Goal: Task Accomplishment & Management: Manage account settings

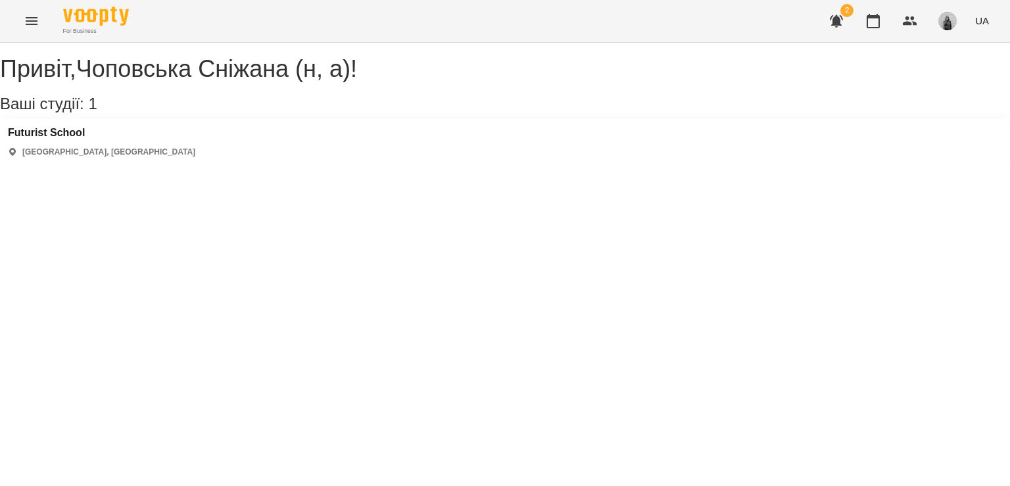
click at [21, 23] on button "Menu" at bounding box center [32, 21] width 32 height 32
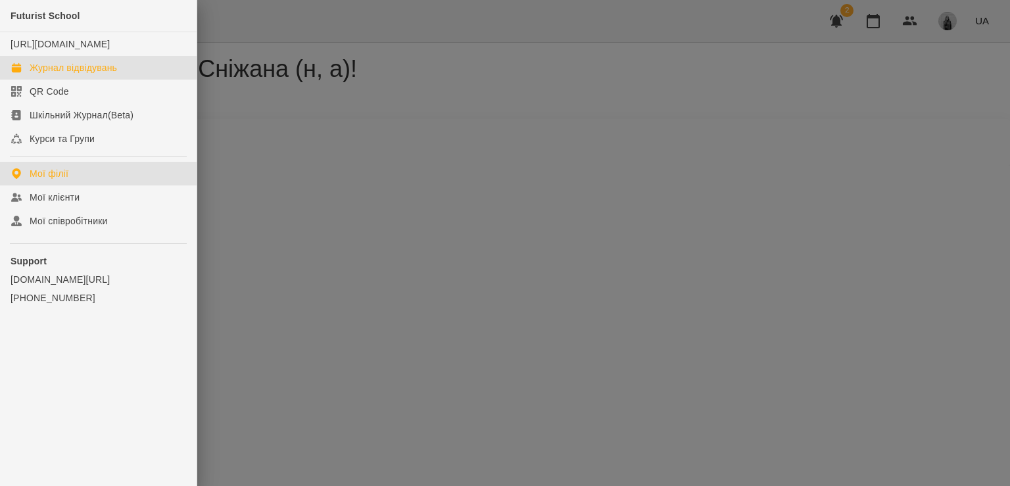
click at [45, 74] on div "Журнал відвідувань" at bounding box center [73, 67] width 87 height 13
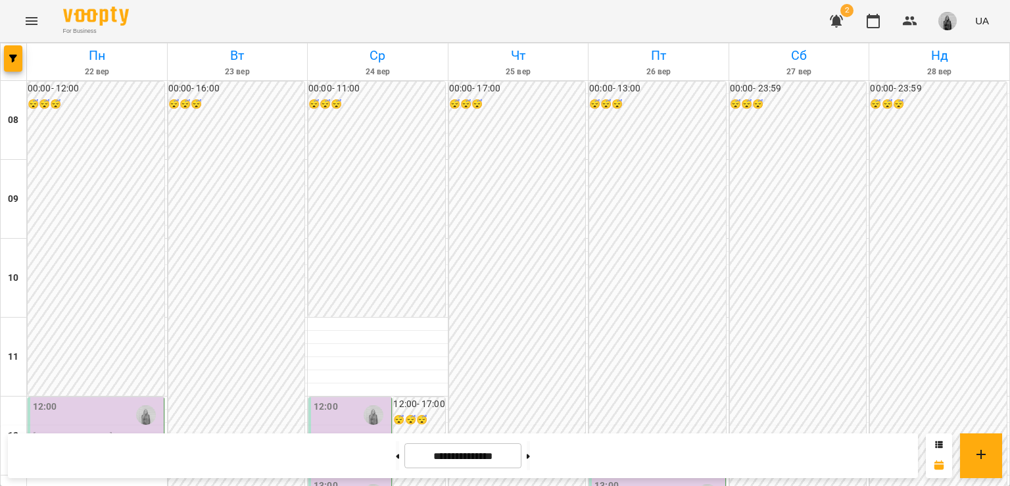
scroll to position [395, 0]
click at [396, 470] on button at bounding box center [397, 455] width 3 height 29
type input "**********"
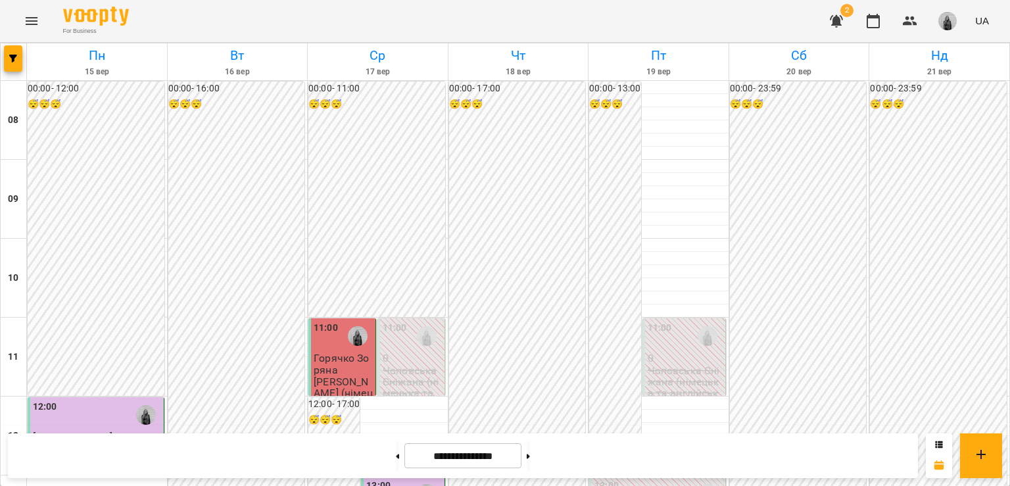
scroll to position [526, 0]
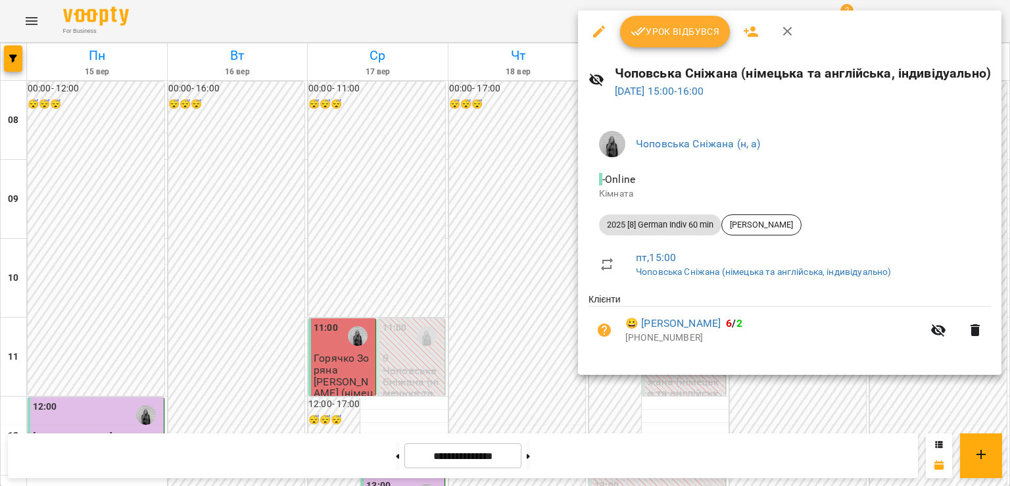
click at [648, 31] on span "Урок відбувся" at bounding box center [675, 32] width 89 height 16
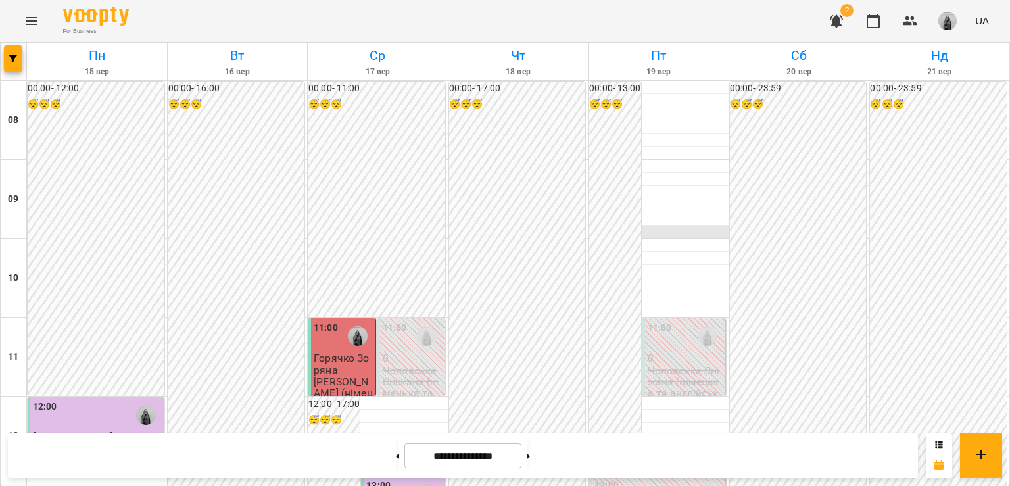
scroll to position [395, 0]
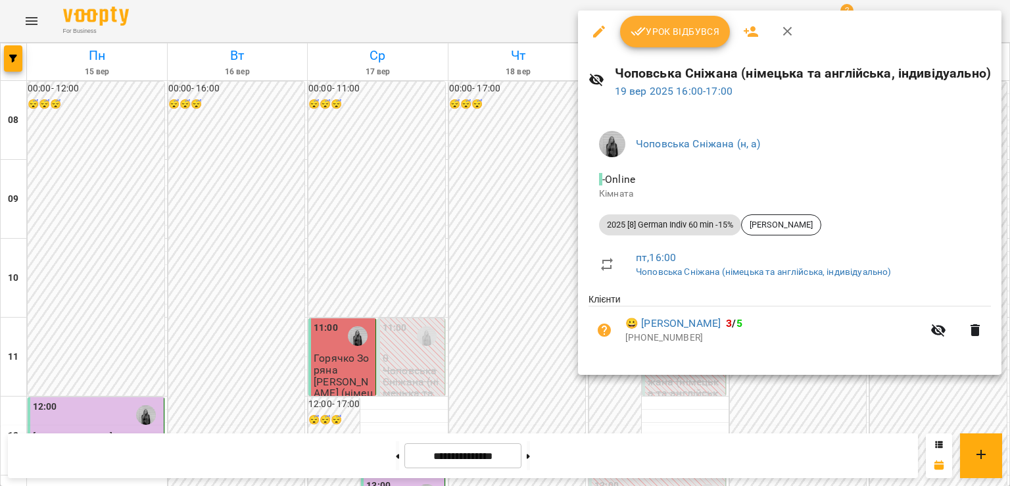
click at [662, 37] on span "Урок відбувся" at bounding box center [675, 32] width 89 height 16
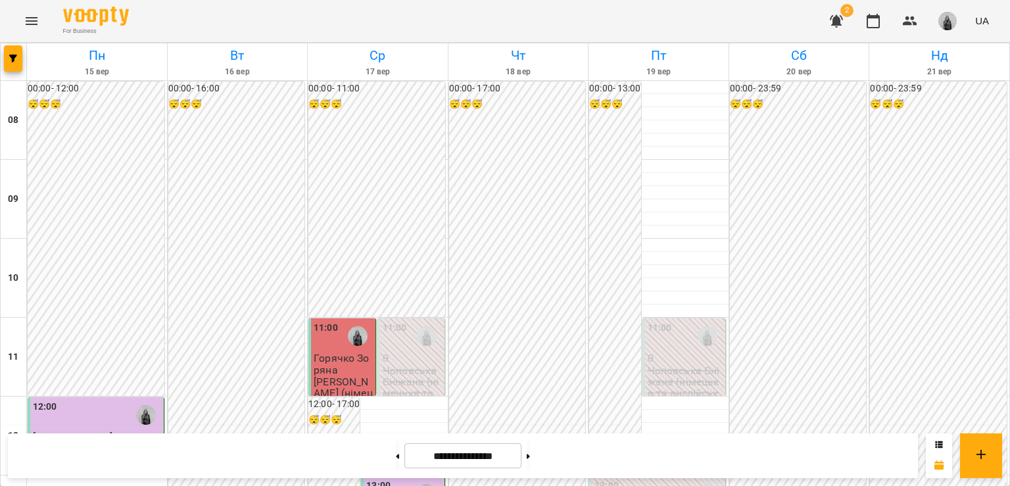
scroll to position [132, 0]
click at [355, 353] on p "Горячко Зоряна" at bounding box center [343, 364] width 59 height 23
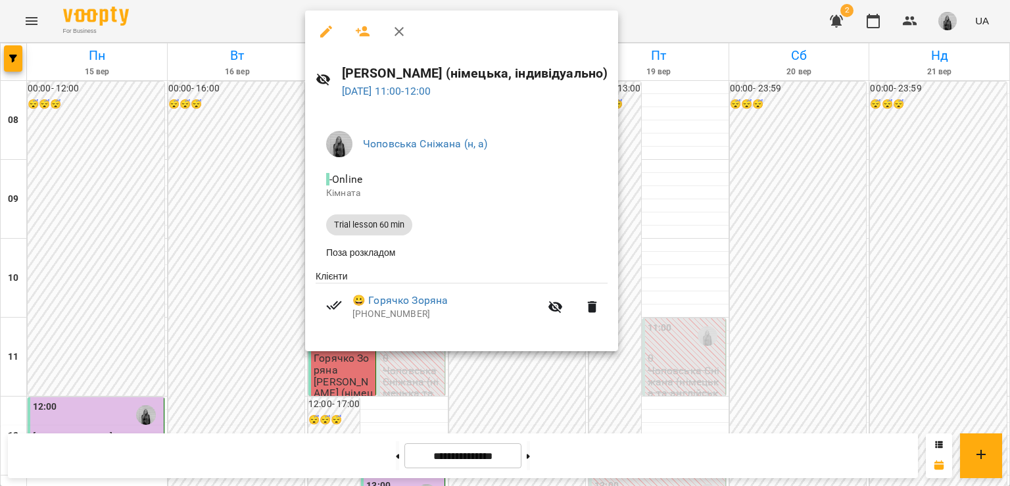
click at [402, 26] on icon "button" at bounding box center [399, 32] width 16 height 16
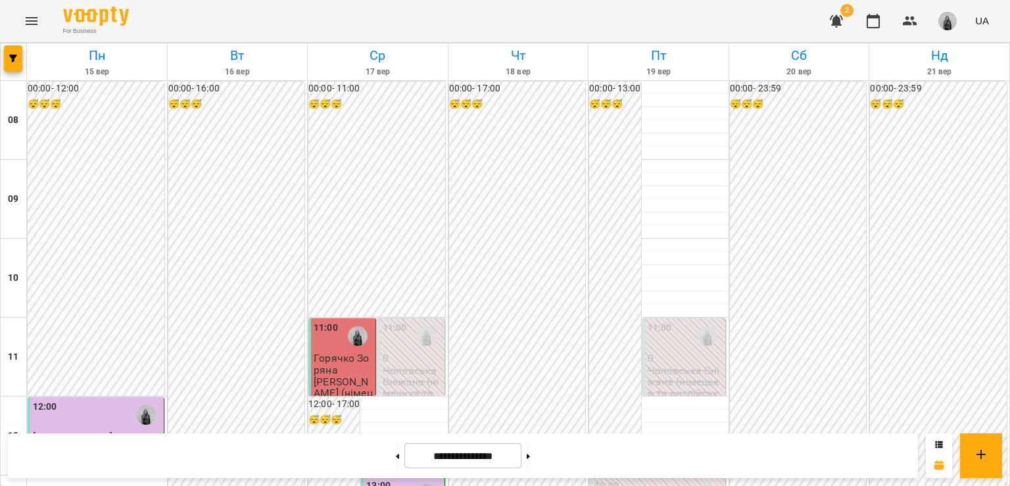
scroll to position [329, 0]
click at [412, 479] on div at bounding box center [427, 494] width 30 height 30
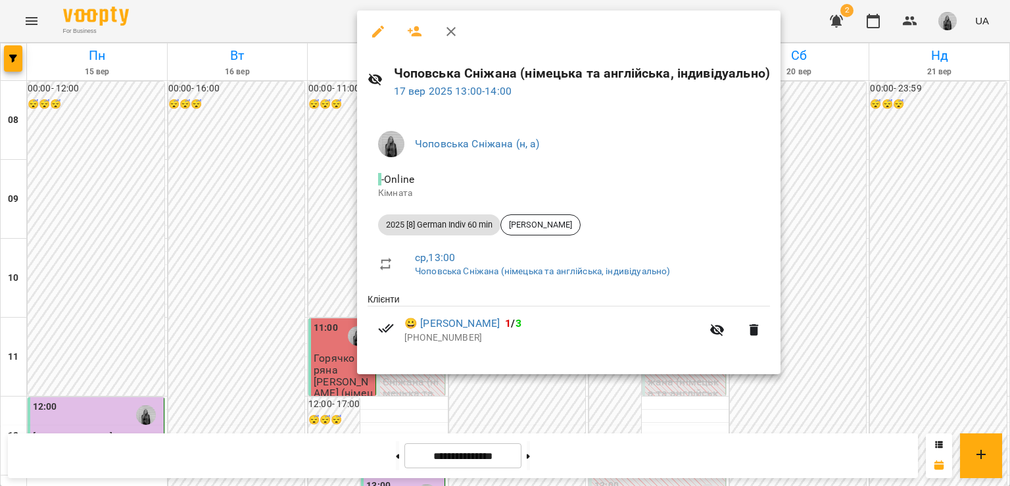
click at [455, 35] on icon "button" at bounding box center [451, 31] width 9 height 9
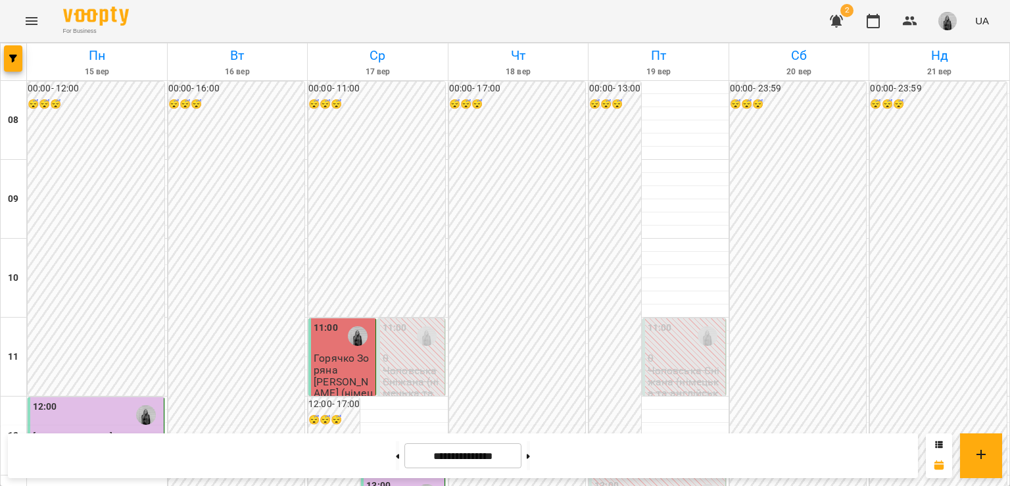
scroll to position [724, 0]
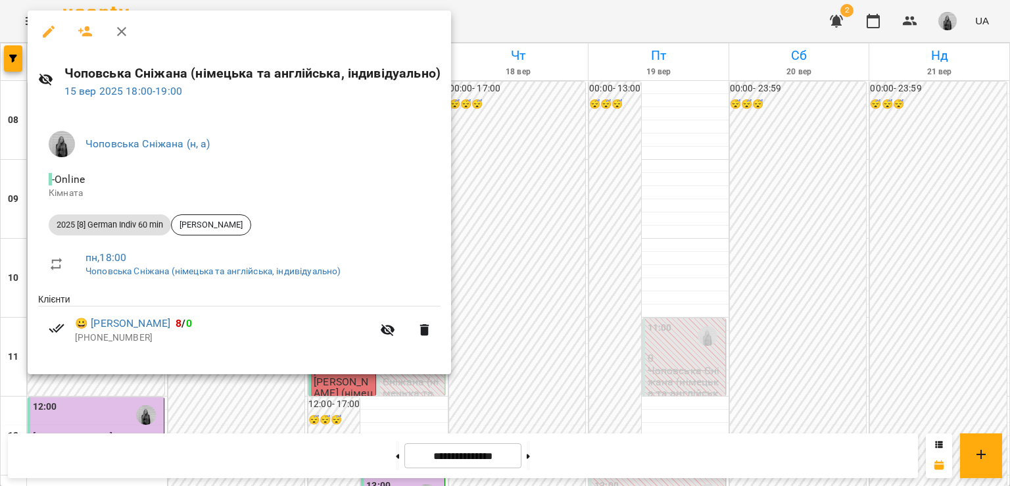
click at [117, 32] on icon "button" at bounding box center [122, 32] width 16 height 16
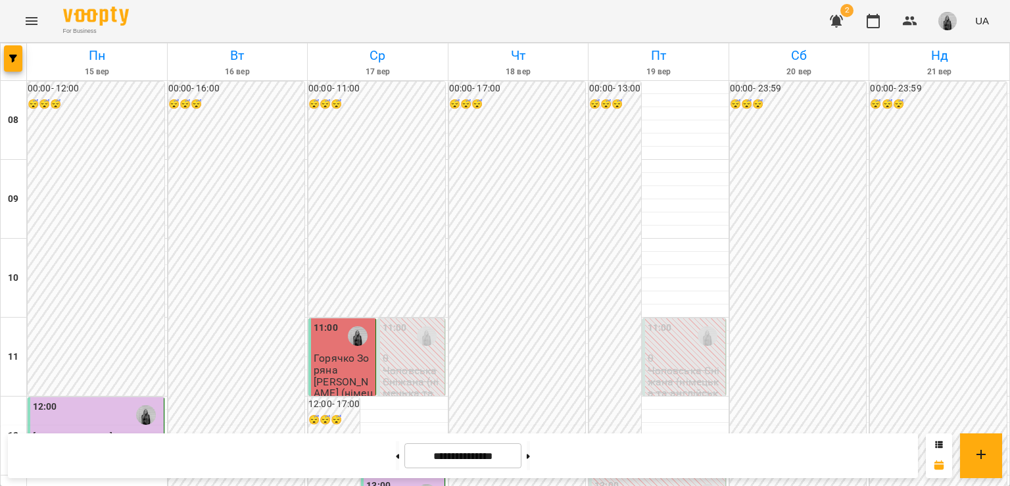
scroll to position [197, 0]
click at [89, 400] on div "12:00" at bounding box center [97, 415] width 128 height 30
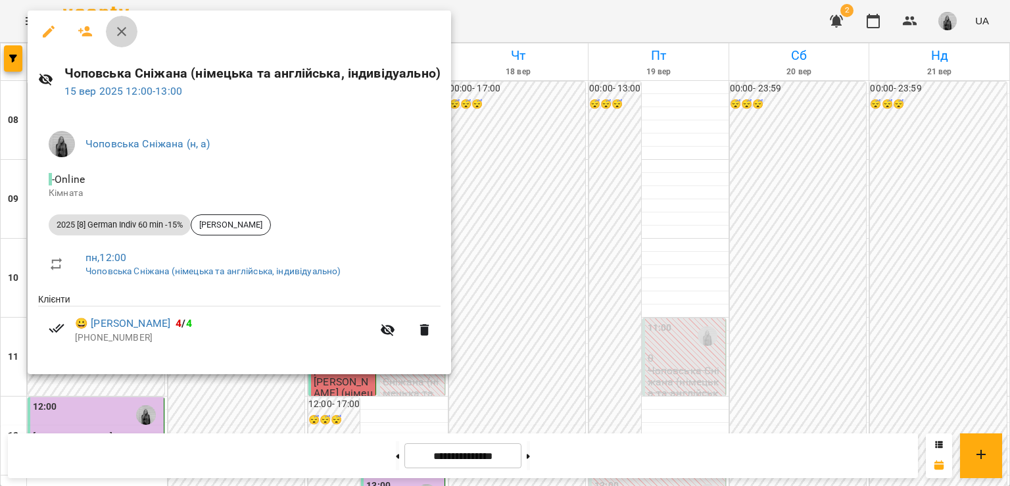
click at [131, 31] on button "button" at bounding box center [122, 32] width 32 height 32
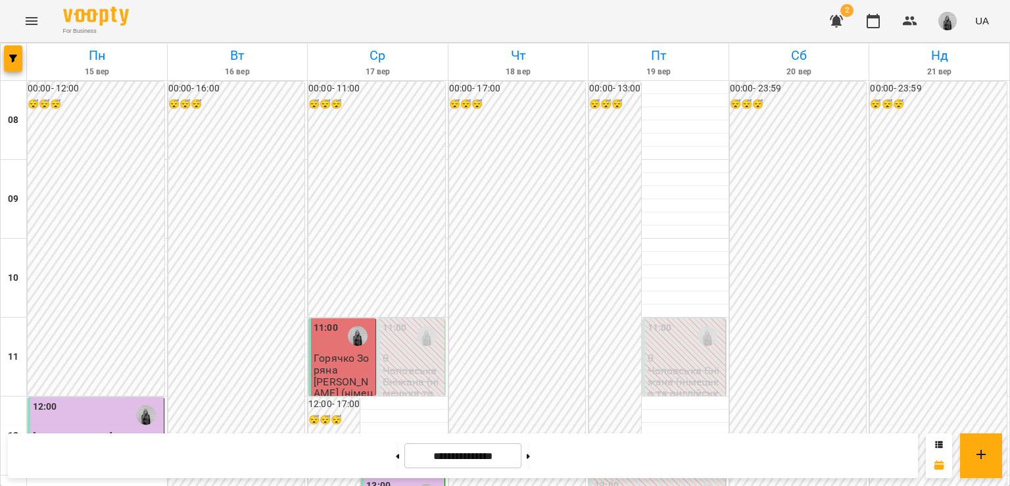
scroll to position [724, 0]
click at [530, 458] on button at bounding box center [528, 455] width 3 height 29
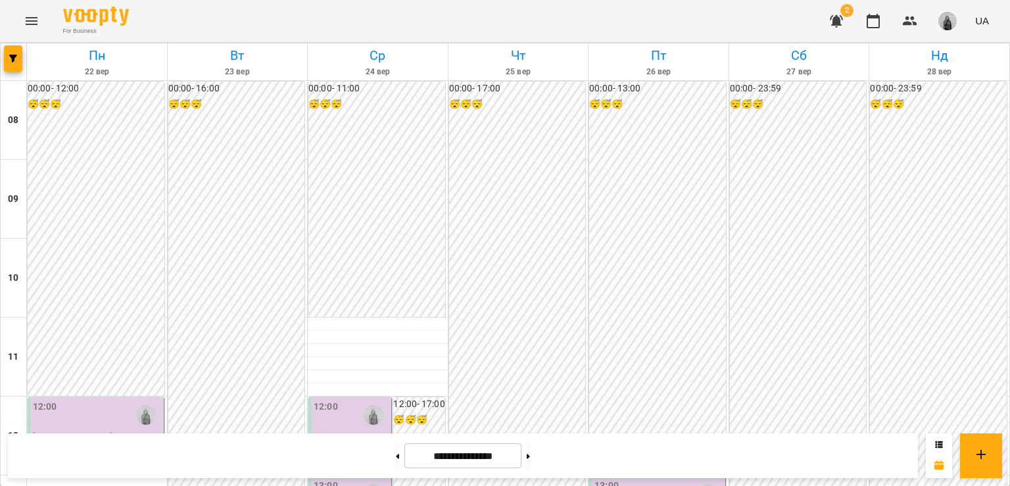
scroll to position [197, 0]
click at [530, 455] on button at bounding box center [528, 455] width 3 height 29
click at [406, 458] on input "**********" at bounding box center [463, 456] width 117 height 26
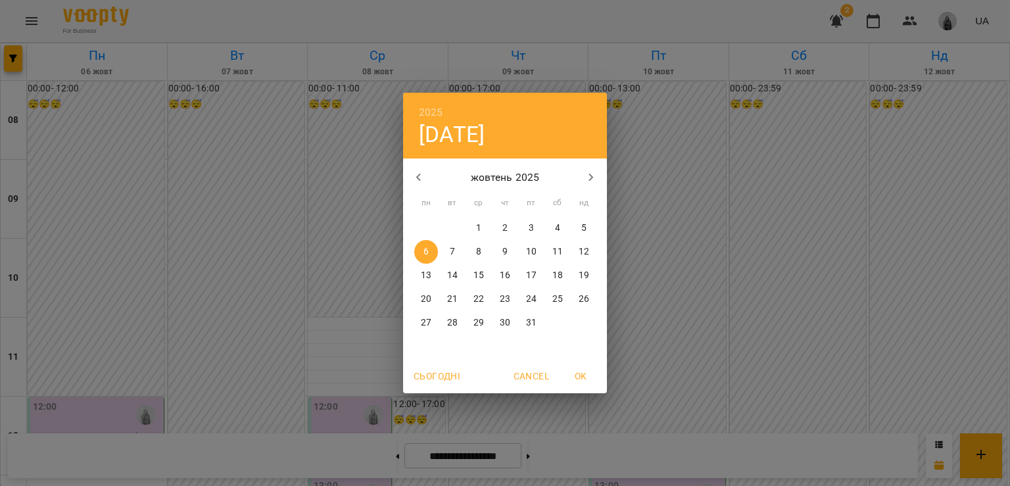
click at [381, 457] on div "2025 пн, жовт [DATE] вт ср чт пт сб нд 29 30 1 2 3 4 5 6 7 8 9 10 11 12 13 14 1…" at bounding box center [505, 243] width 1010 height 486
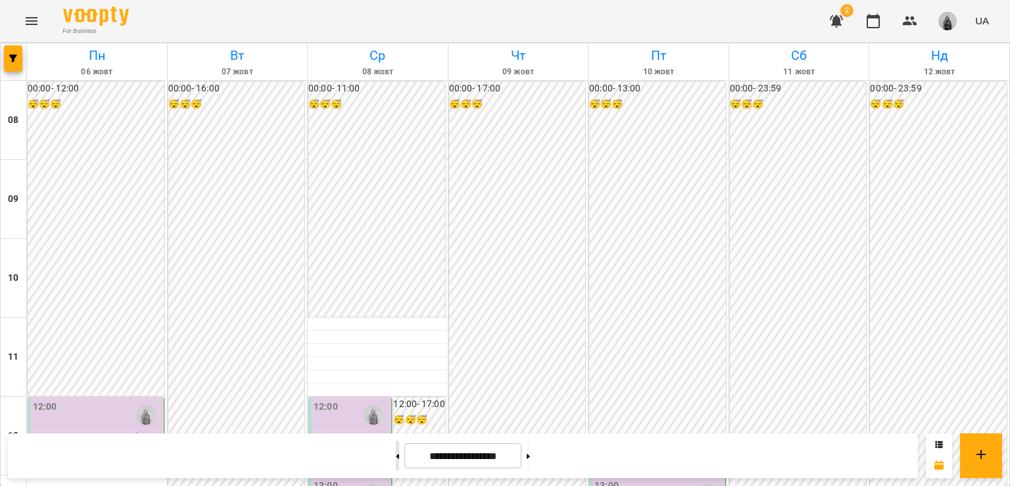
click at [396, 455] on icon at bounding box center [397, 456] width 3 height 5
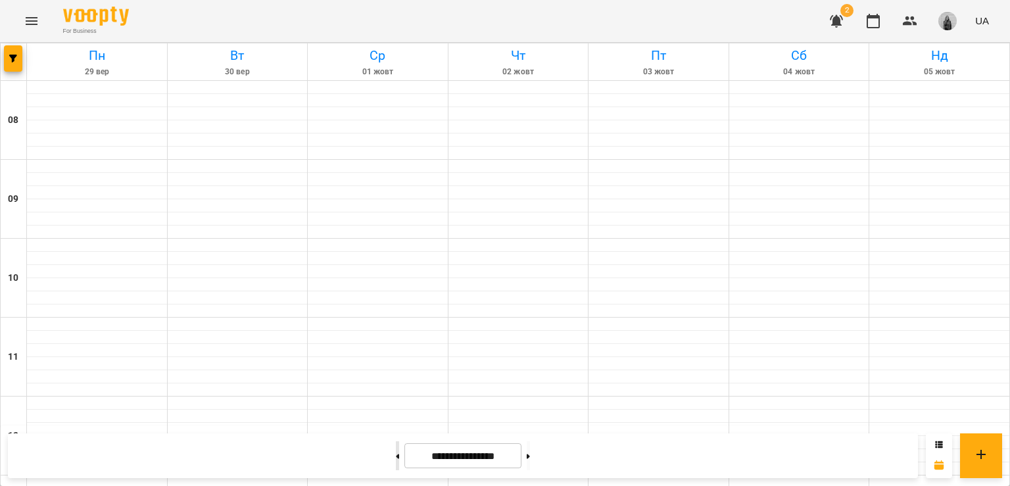
click at [396, 455] on icon at bounding box center [397, 456] width 3 height 5
click at [530, 445] on button at bounding box center [528, 455] width 3 height 29
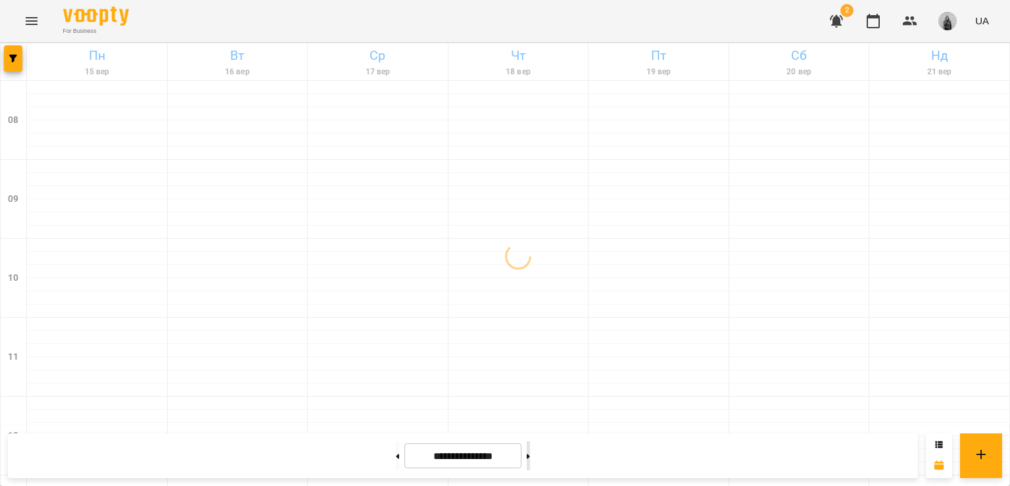
type input "**********"
